Goal: Obtain resource: Obtain resource

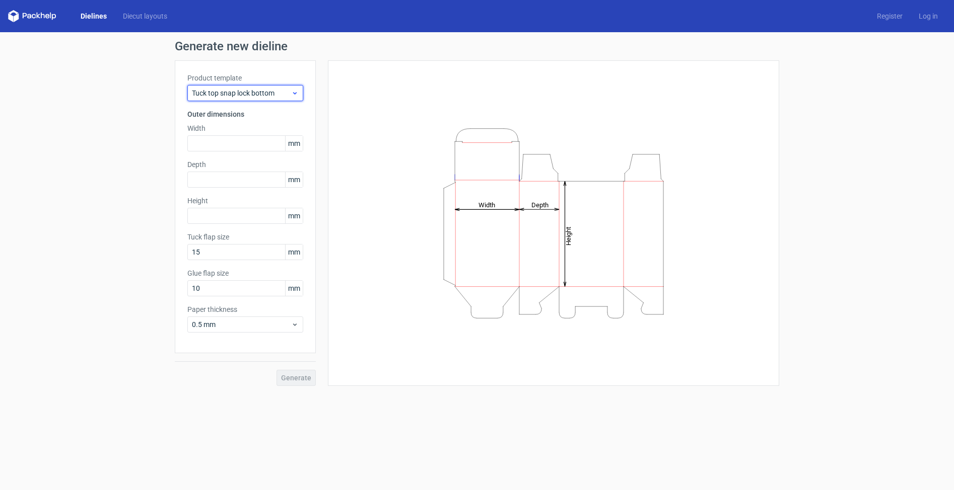
click at [240, 85] on div "Tuck top snap lock bottom" at bounding box center [245, 93] width 116 height 16
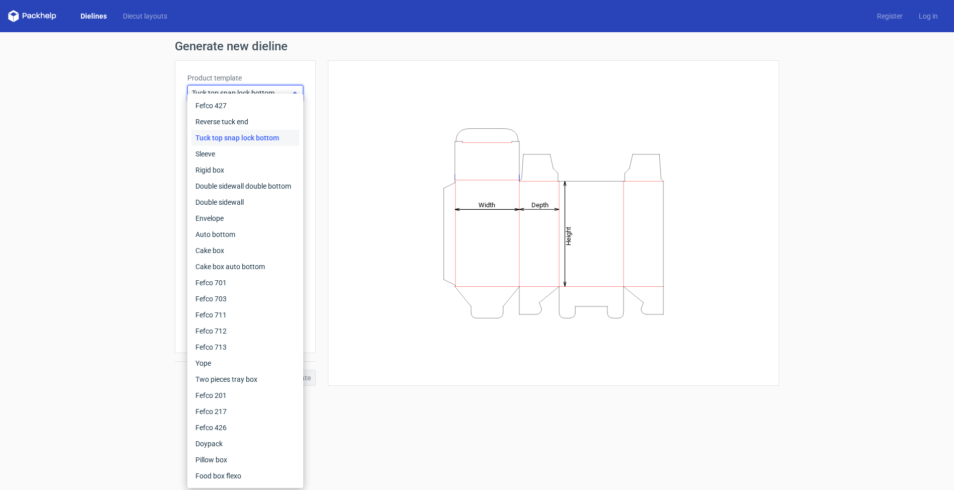
click at [242, 90] on span "Tuck top snap lock bottom" at bounding box center [241, 93] width 99 height 10
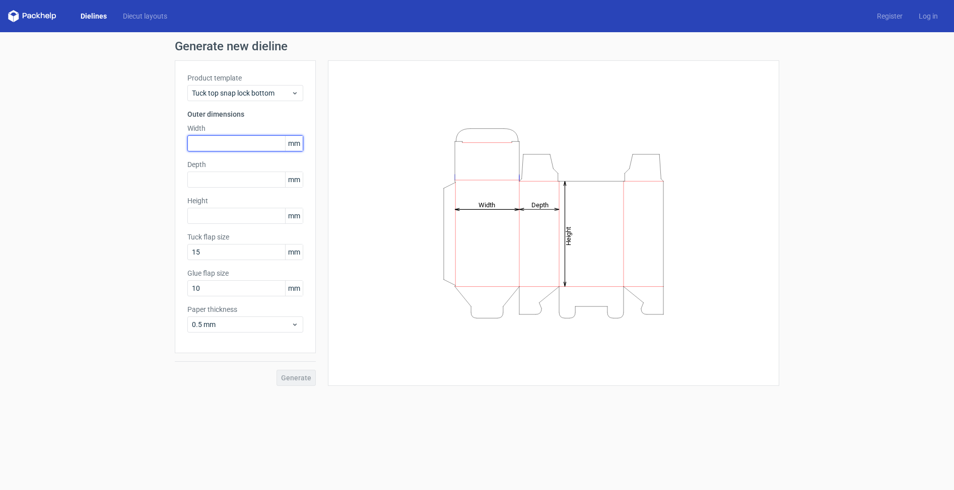
click at [231, 147] on input "text" at bounding box center [245, 143] width 116 height 16
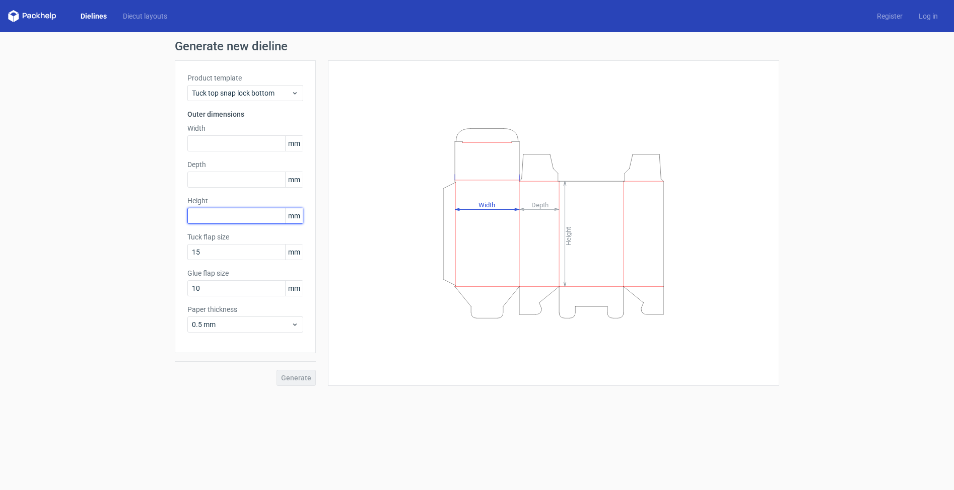
click at [234, 211] on input "text" at bounding box center [245, 216] width 116 height 16
type input "100"
click at [246, 175] on input "text" at bounding box center [245, 180] width 116 height 16
click at [254, 178] on input "text" at bounding box center [245, 180] width 116 height 16
type input "455"
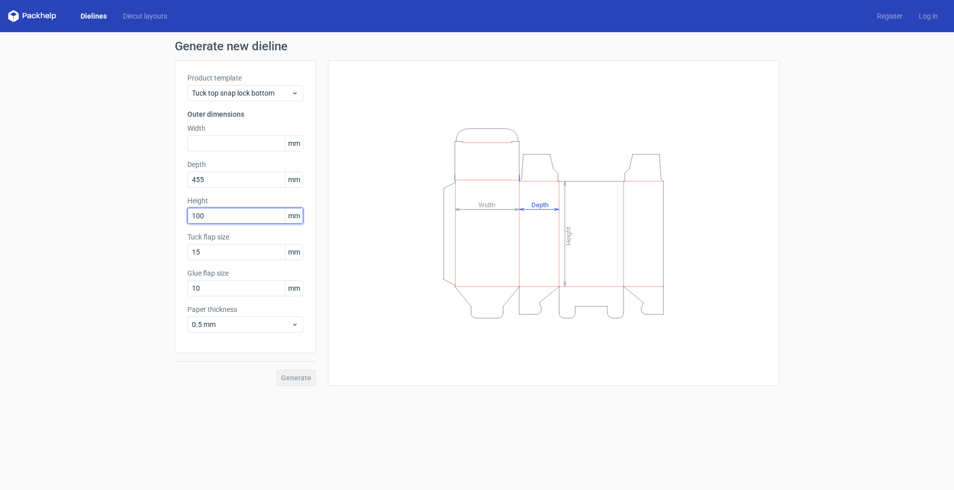
click at [247, 214] on input "100" at bounding box center [245, 216] width 116 height 16
type input "109"
click at [199, 182] on input "455" at bounding box center [245, 180] width 116 height 16
click at [198, 181] on input "455" at bounding box center [245, 180] width 116 height 16
type input "46"
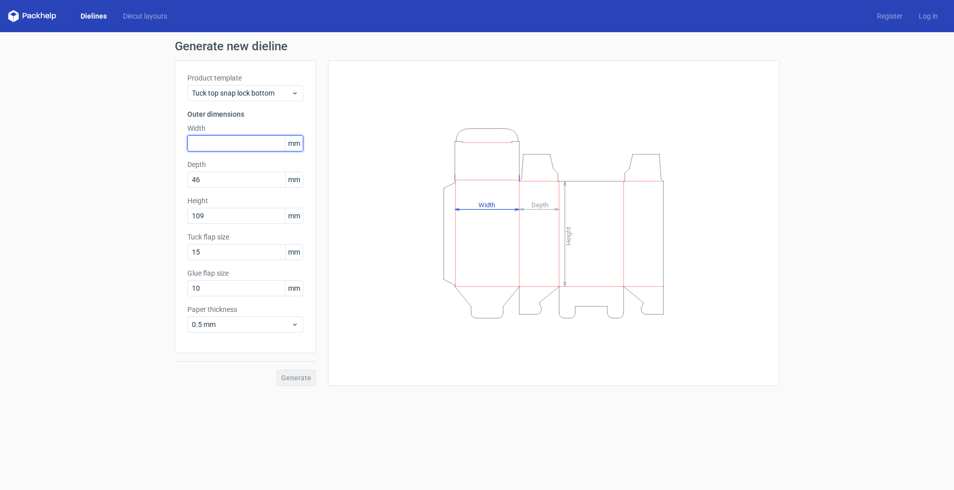
click at [220, 143] on input "text" at bounding box center [245, 143] width 116 height 16
type input "145"
click at [302, 380] on span "Generate" at bounding box center [296, 378] width 30 height 7
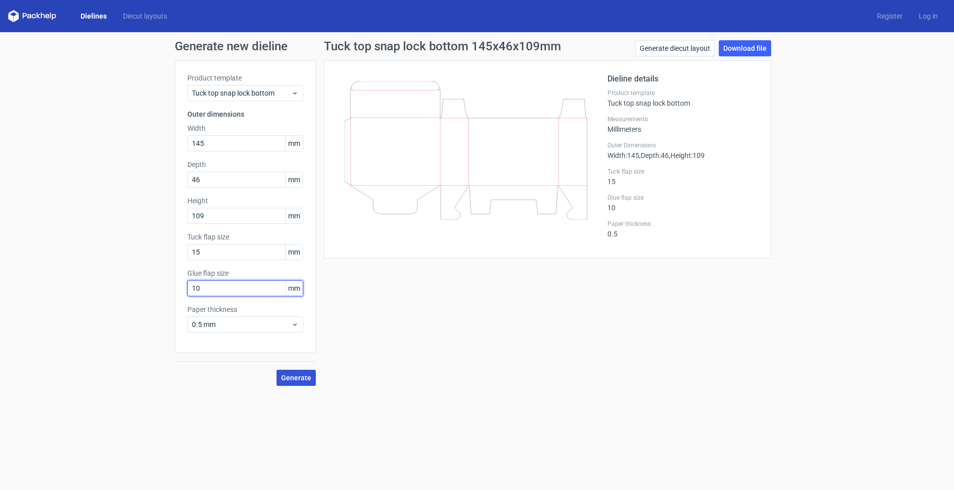
click at [229, 290] on input "10" at bounding box center [245, 288] width 116 height 16
drag, startPoint x: 220, startPoint y: 292, endPoint x: 178, endPoint y: 293, distance: 41.3
click at [178, 293] on div "Product template Tuck top snap lock bottom Outer dimensions Width 145 mm Depth …" at bounding box center [245, 206] width 141 height 293
drag, startPoint x: 218, startPoint y: 291, endPoint x: 190, endPoint y: 291, distance: 28.2
click at [191, 291] on input "10" at bounding box center [245, 288] width 116 height 16
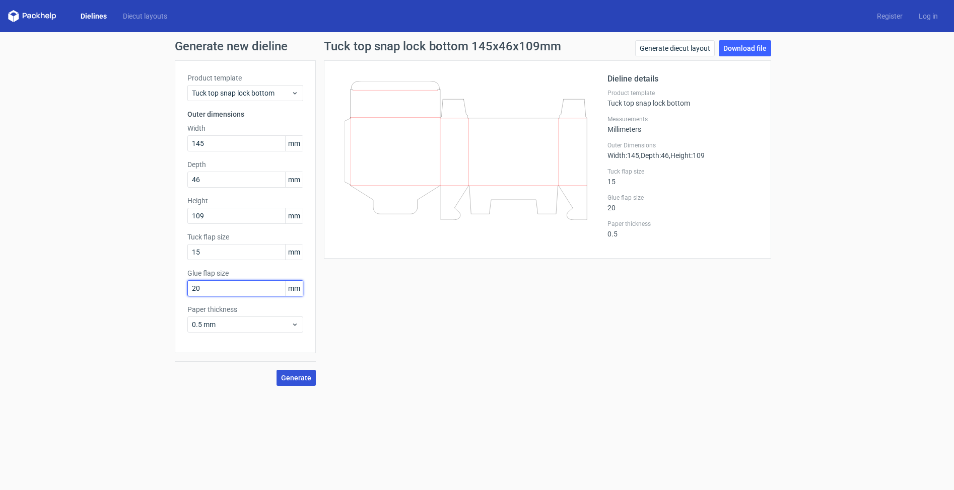
type input "20"
click at [288, 382] on button "Generate" at bounding box center [295, 378] width 39 height 16
drag, startPoint x: 211, startPoint y: 287, endPoint x: 171, endPoint y: 289, distance: 40.3
click at [171, 289] on div "Generate new dieline Product template Tuck top snap lock bottom Outer dimension…" at bounding box center [477, 213] width 954 height 362
click at [299, 379] on span "Generate" at bounding box center [296, 378] width 30 height 7
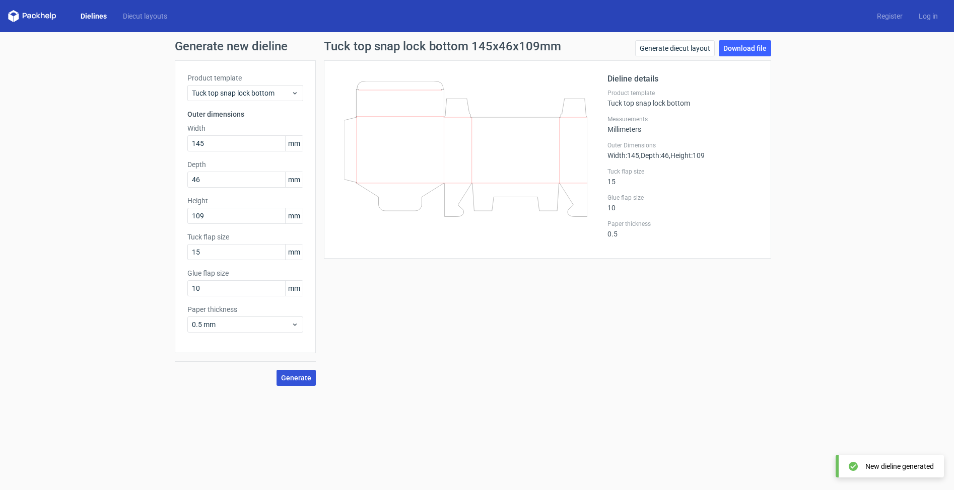
click at [293, 373] on button "Generate" at bounding box center [295, 378] width 39 height 16
drag, startPoint x: 206, startPoint y: 291, endPoint x: 174, endPoint y: 282, distance: 33.1
click at [176, 284] on div "Product template Tuck top snap lock bottom Outer dimensions Width 145 mm Depth …" at bounding box center [245, 206] width 141 height 293
click at [307, 380] on span "Generate" at bounding box center [296, 378] width 30 height 7
click at [177, 285] on div "Product template Tuck top snap lock bottom Outer dimensions Width 145 mm Depth …" at bounding box center [245, 206] width 141 height 293
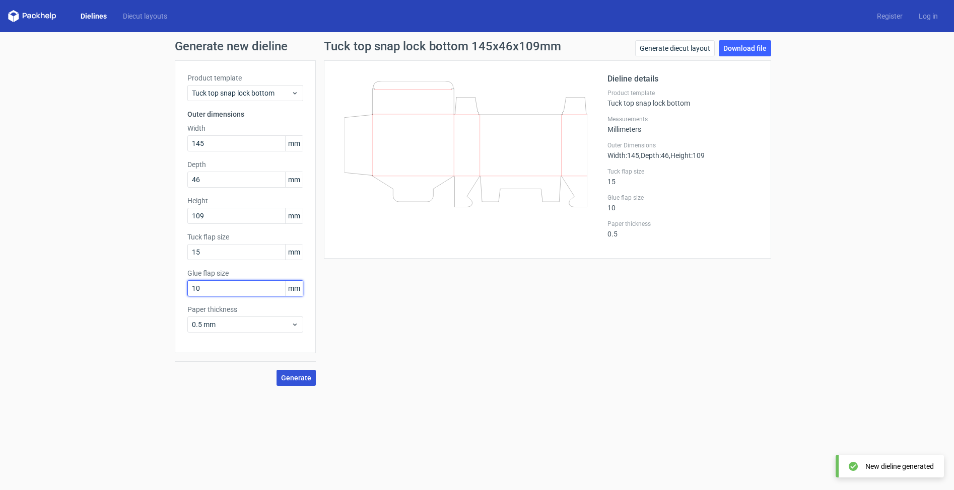
type input "10"
click at [300, 383] on button "Generate" at bounding box center [295, 378] width 39 height 16
click at [732, 50] on link "Download file" at bounding box center [744, 48] width 52 height 16
click at [920, 34] on div "Generate new dieline Product template Tuck top snap lock bottom Outer dimension…" at bounding box center [477, 213] width 954 height 362
click at [41, 18] on icon at bounding box center [43, 16] width 4 height 6
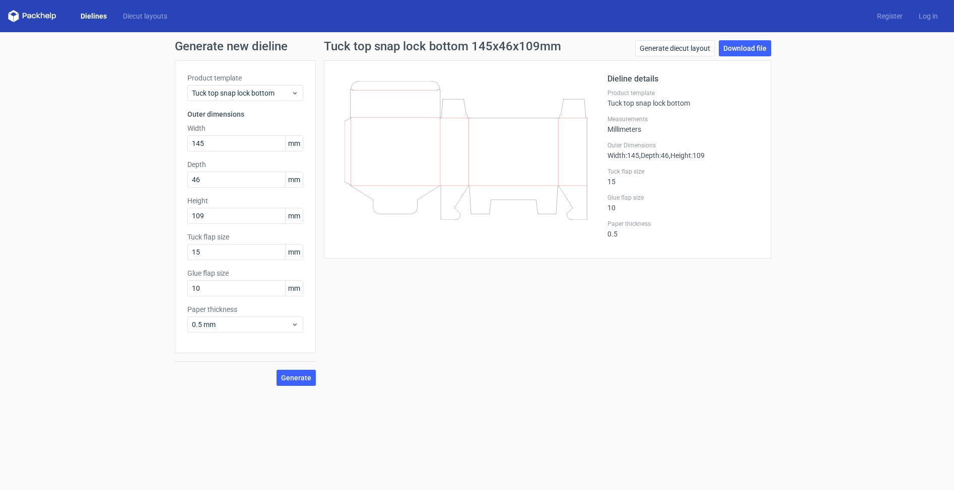
click at [17, 14] on icon at bounding box center [32, 16] width 48 height 12
click at [385, 304] on div "Tuck top snap lock bottom 145x46x109mm Generate diecut layout Download file Die…" at bounding box center [547, 213] width 463 height 346
click at [148, 18] on link "Diecut layouts" at bounding box center [145, 16] width 60 height 10
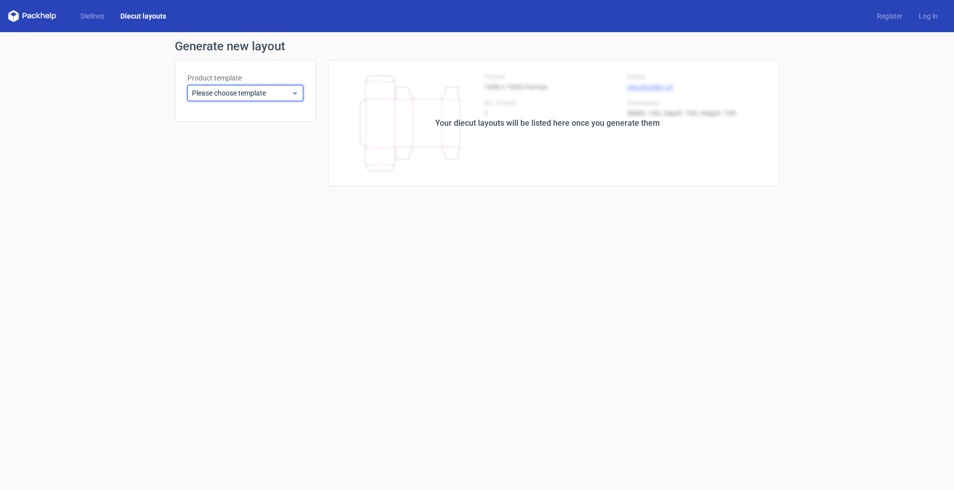
click at [237, 98] on div "Please choose template" at bounding box center [245, 93] width 116 height 16
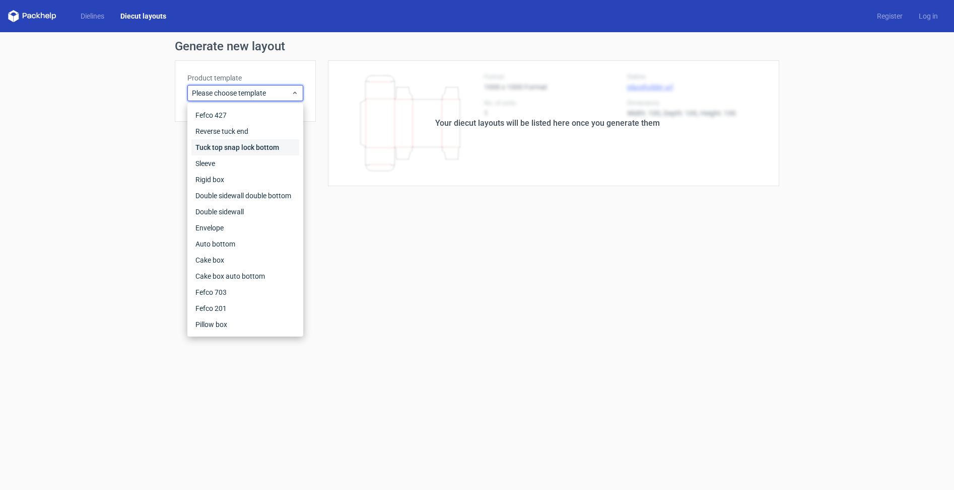
click at [247, 152] on div "Tuck top snap lock bottom" at bounding box center [245, 147] width 108 height 16
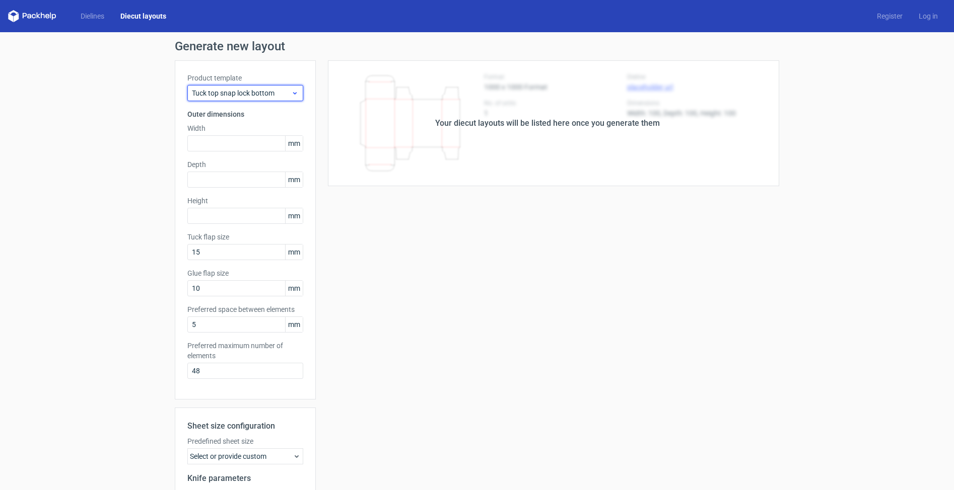
click at [266, 94] on span "Tuck top snap lock bottom" at bounding box center [241, 93] width 99 height 10
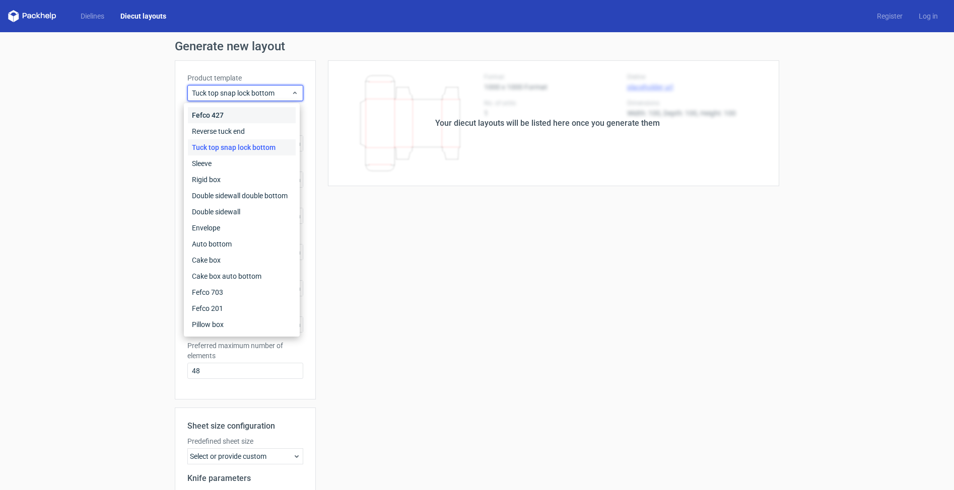
click at [263, 113] on div "Fefco 427" at bounding box center [242, 115] width 108 height 16
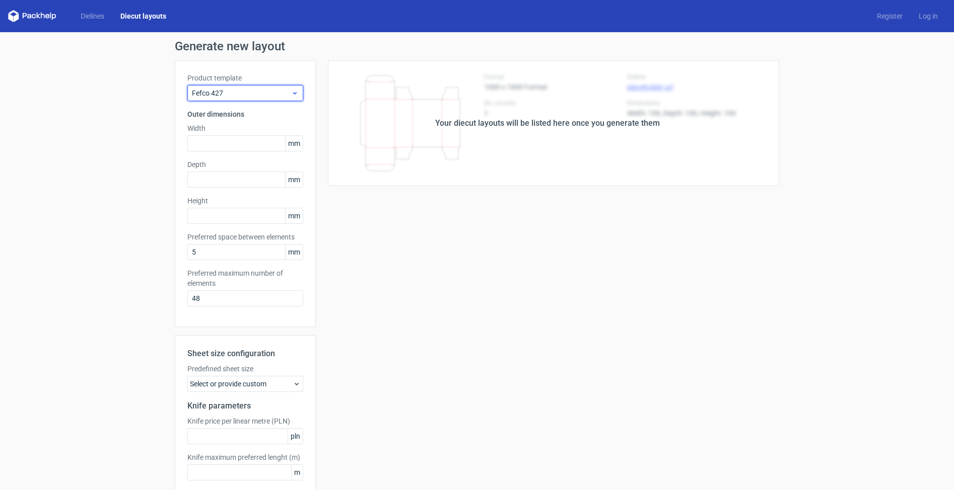
click at [271, 94] on span "Fefco 427" at bounding box center [241, 93] width 99 height 10
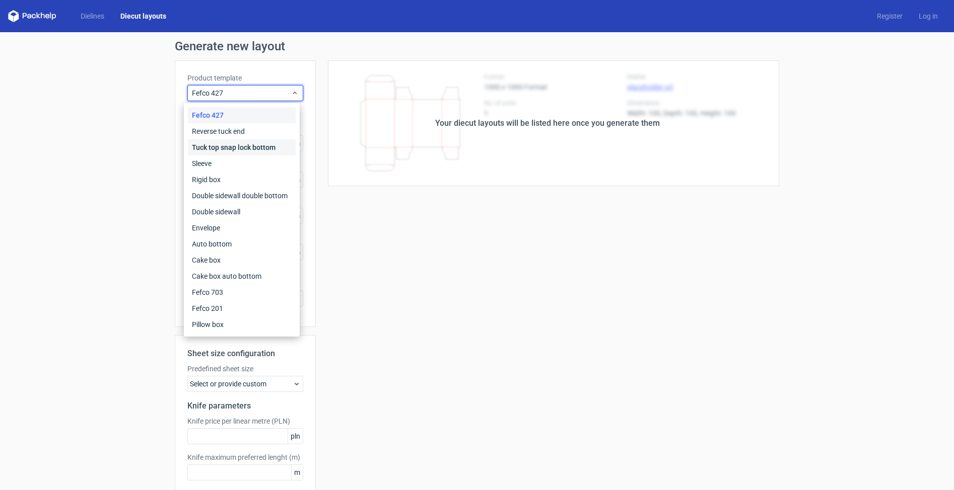
click at [258, 145] on div "Tuck top snap lock bottom" at bounding box center [242, 147] width 108 height 16
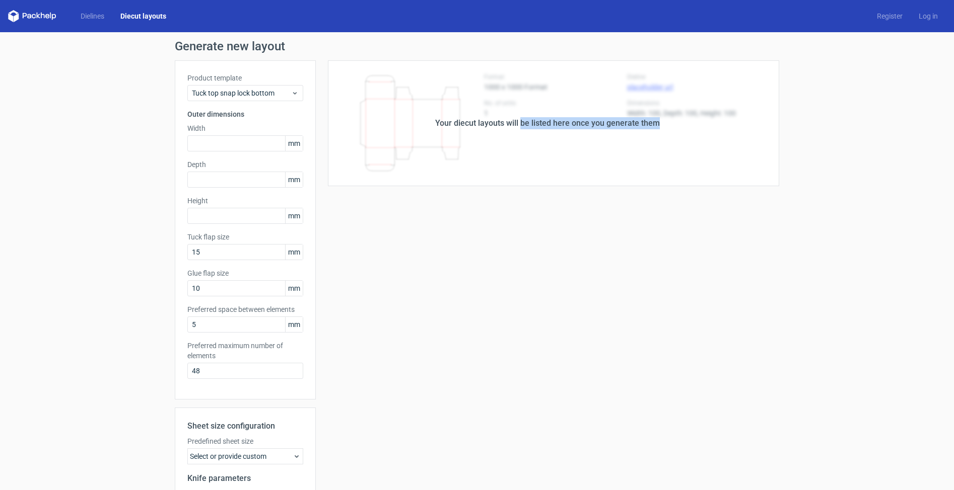
drag, startPoint x: 519, startPoint y: 125, endPoint x: 681, endPoint y: 128, distance: 162.7
click at [681, 128] on div "Your diecut layouts will be listed here once you generate them" at bounding box center [547, 123] width 463 height 126
click at [679, 128] on div "Your diecut layouts will be listed here once you generate them" at bounding box center [547, 123] width 463 height 126
click at [250, 147] on input "text" at bounding box center [245, 143] width 116 height 16
type input "145"
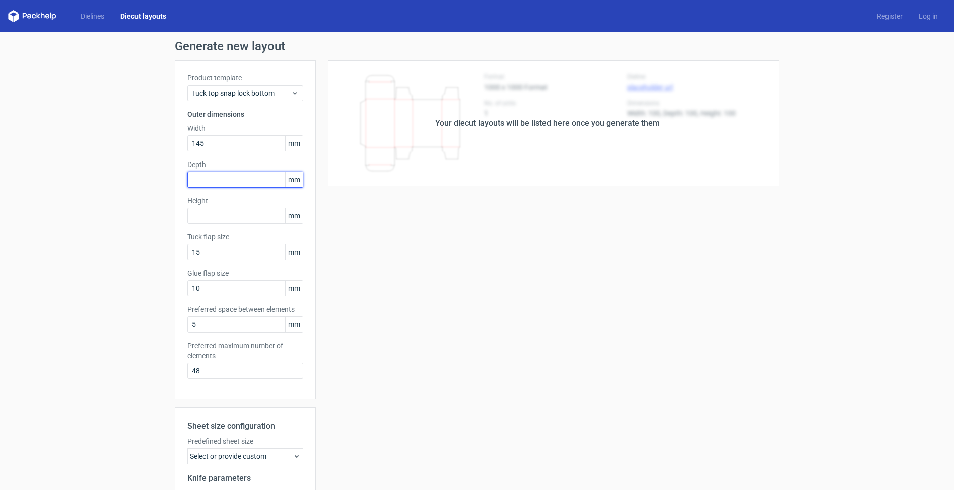
click at [245, 179] on input "text" at bounding box center [245, 180] width 116 height 16
type input "45"
click at [231, 224] on div "Product template Tuck top snap lock bottom Outer dimensions Width 145 mm Depth …" at bounding box center [245, 229] width 141 height 339
click at [233, 220] on input "text" at bounding box center [245, 216] width 116 height 16
type input "109"
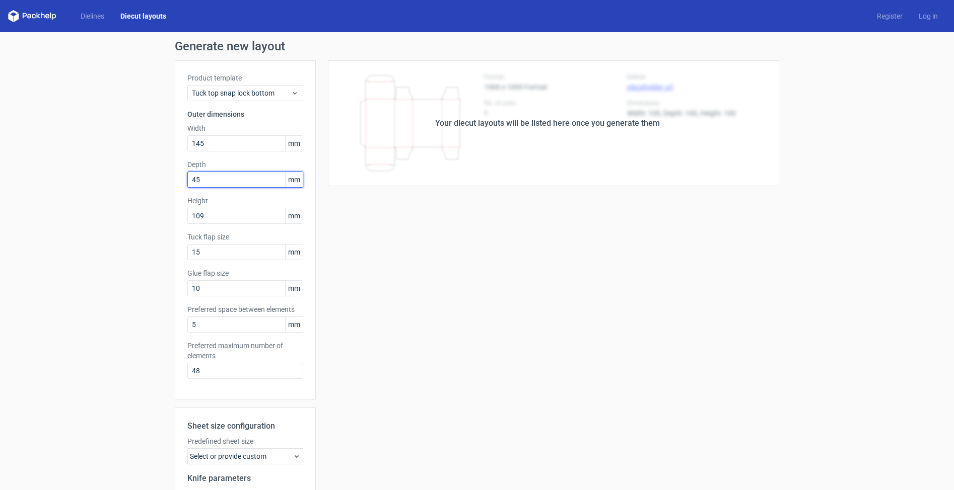
drag, startPoint x: 211, startPoint y: 176, endPoint x: 183, endPoint y: 180, distance: 28.9
click at [183, 180] on div "Product template Tuck top snap lock bottom Outer dimensions Width 145 mm Depth …" at bounding box center [245, 229] width 141 height 339
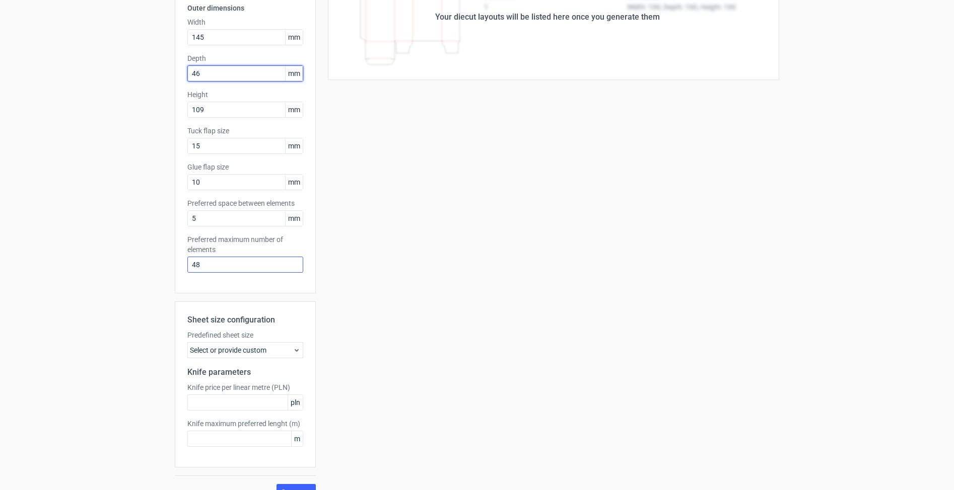
scroll to position [124, 0]
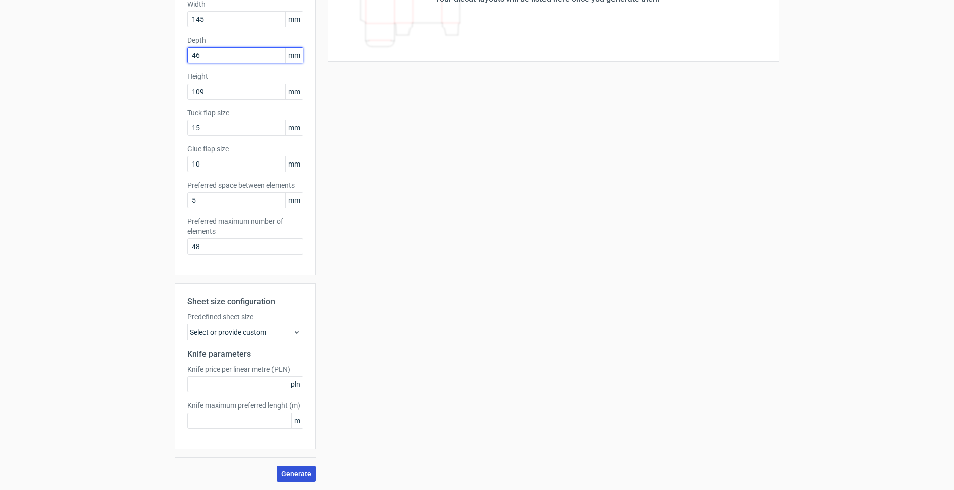
type input "46"
click at [289, 473] on span "Generate" at bounding box center [296, 474] width 30 height 7
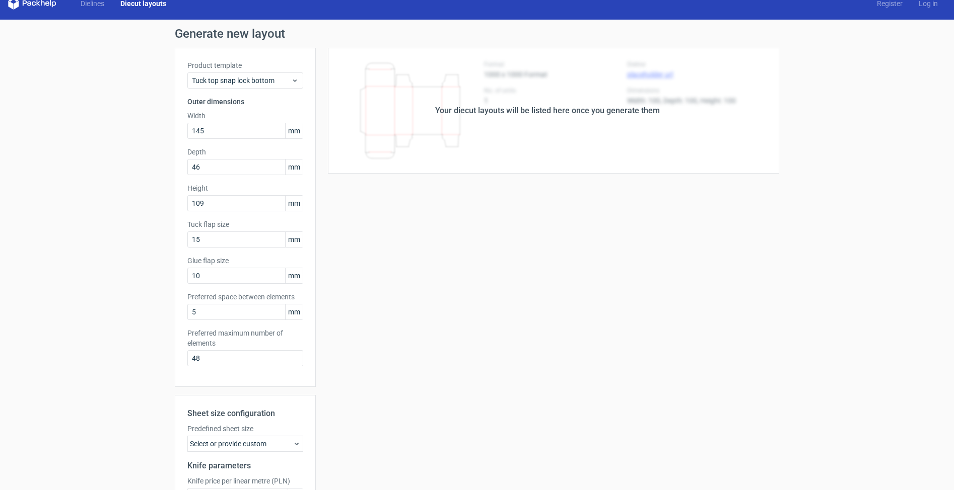
scroll to position [0, 0]
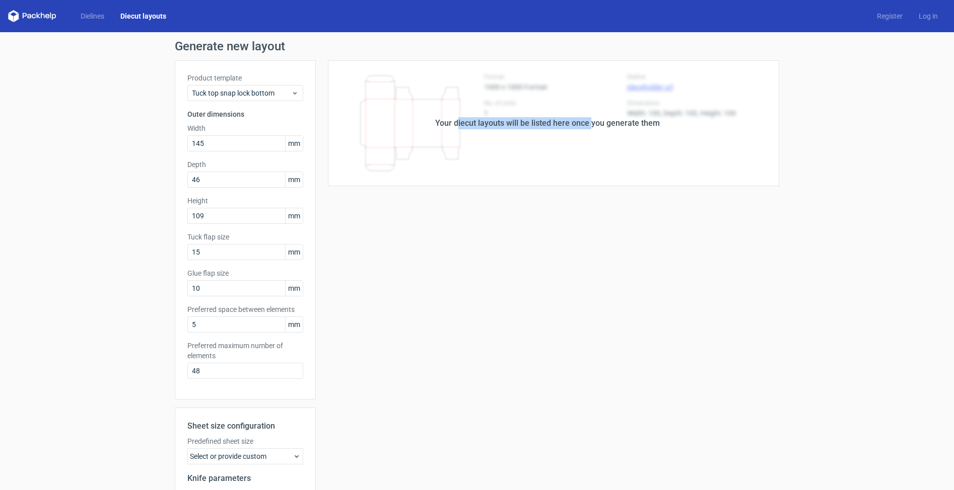
drag, startPoint x: 454, startPoint y: 122, endPoint x: 588, endPoint y: 121, distance: 133.4
click at [588, 121] on div "Your diecut layouts will be listed here once you generate them" at bounding box center [547, 123] width 225 height 12
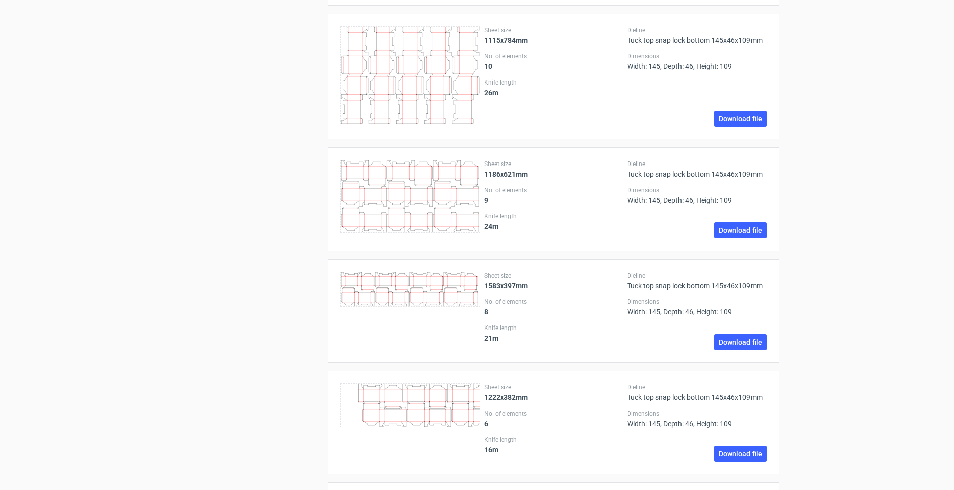
scroll to position [957, 0]
